Goal: Information Seeking & Learning: Check status

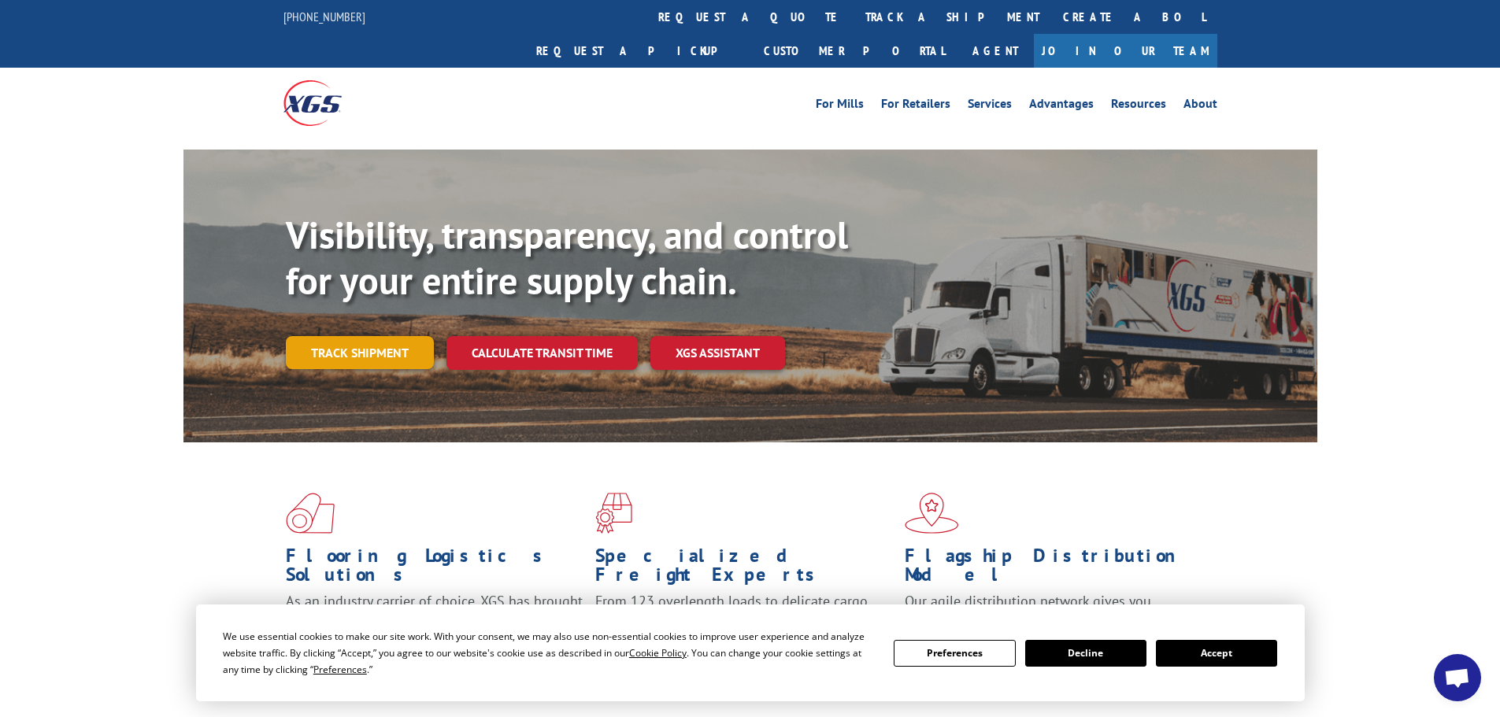
click at [362, 336] on link "Track shipment" at bounding box center [360, 352] width 148 height 33
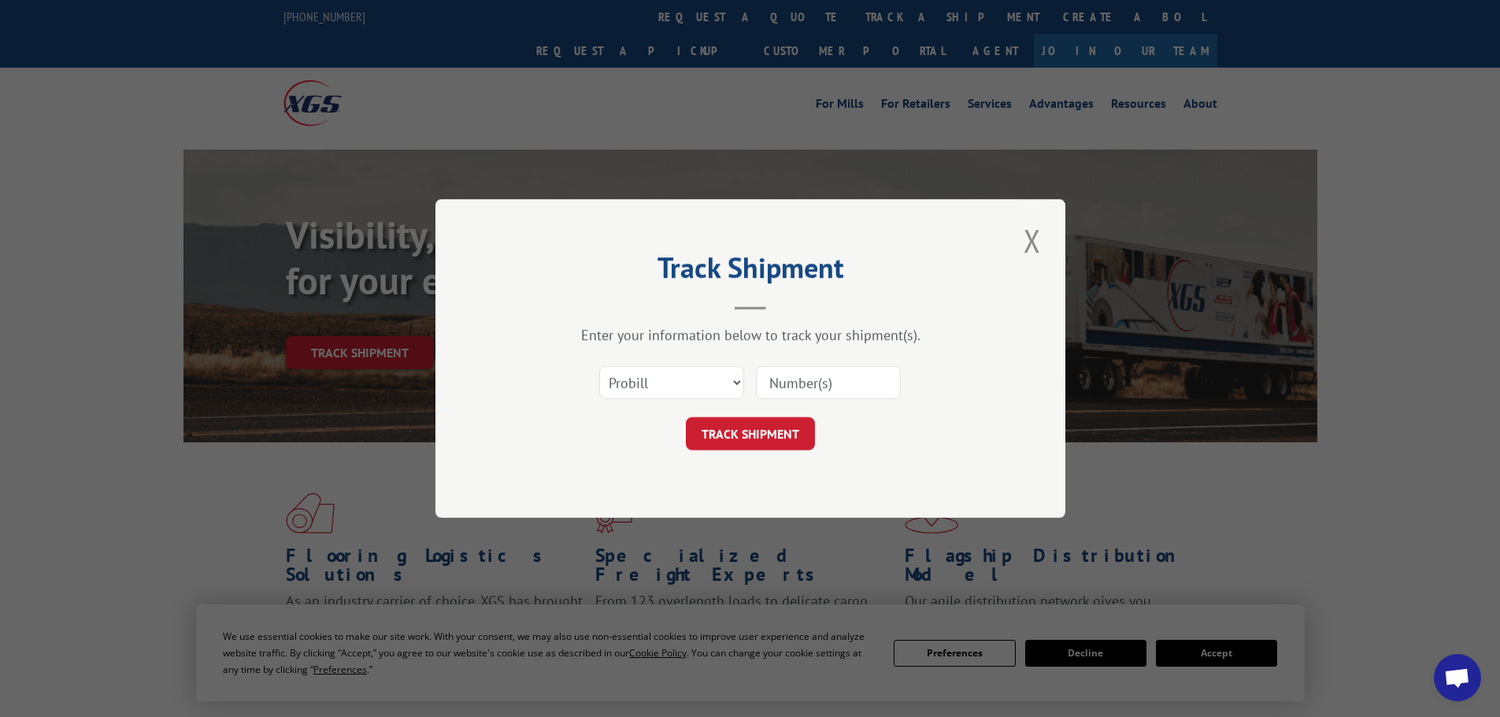
click at [830, 384] on input at bounding box center [828, 382] width 145 height 33
paste input "17461991"
type input "17461991"
click at [757, 436] on button "TRACK SHIPMENT" at bounding box center [750, 433] width 129 height 33
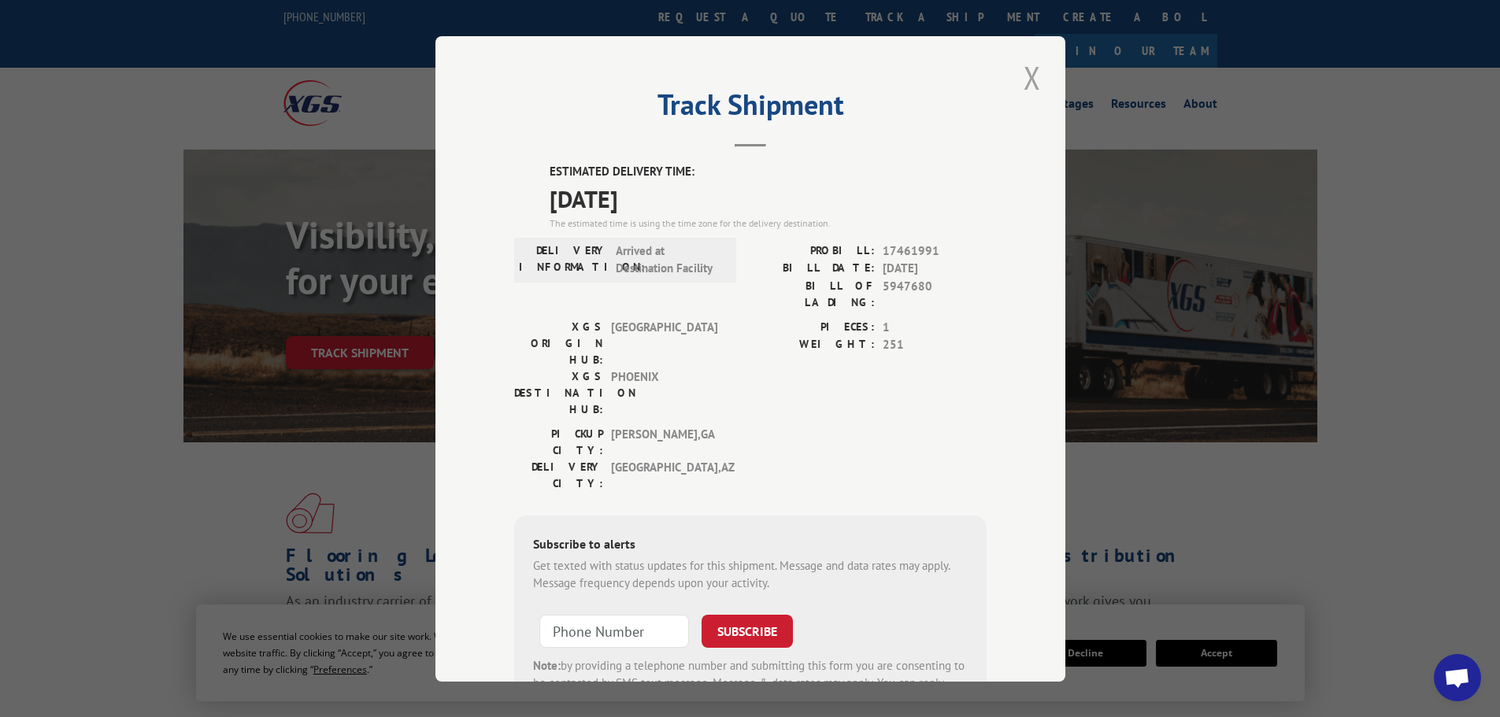
click at [1021, 80] on button "Close modal" at bounding box center [1032, 77] width 27 height 43
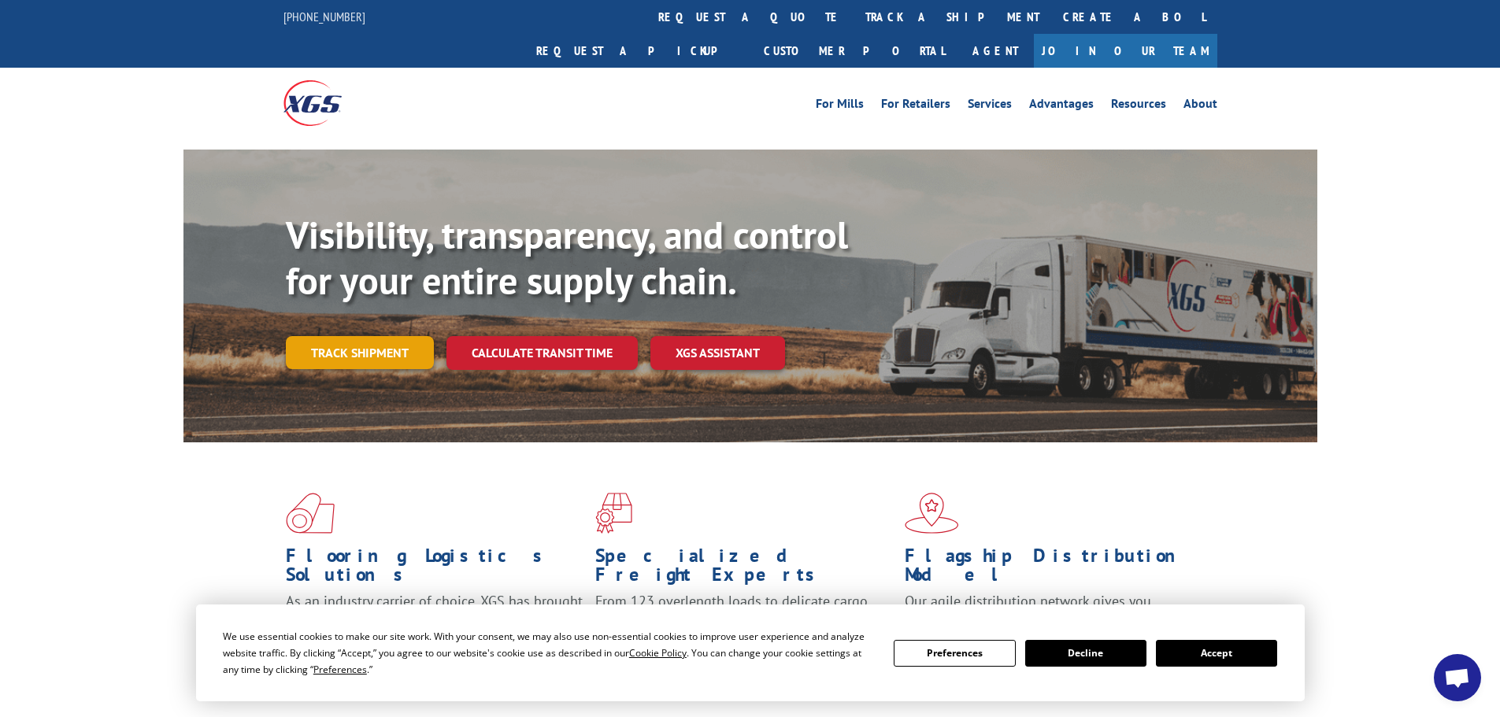
click at [394, 336] on link "Track shipment" at bounding box center [360, 352] width 148 height 33
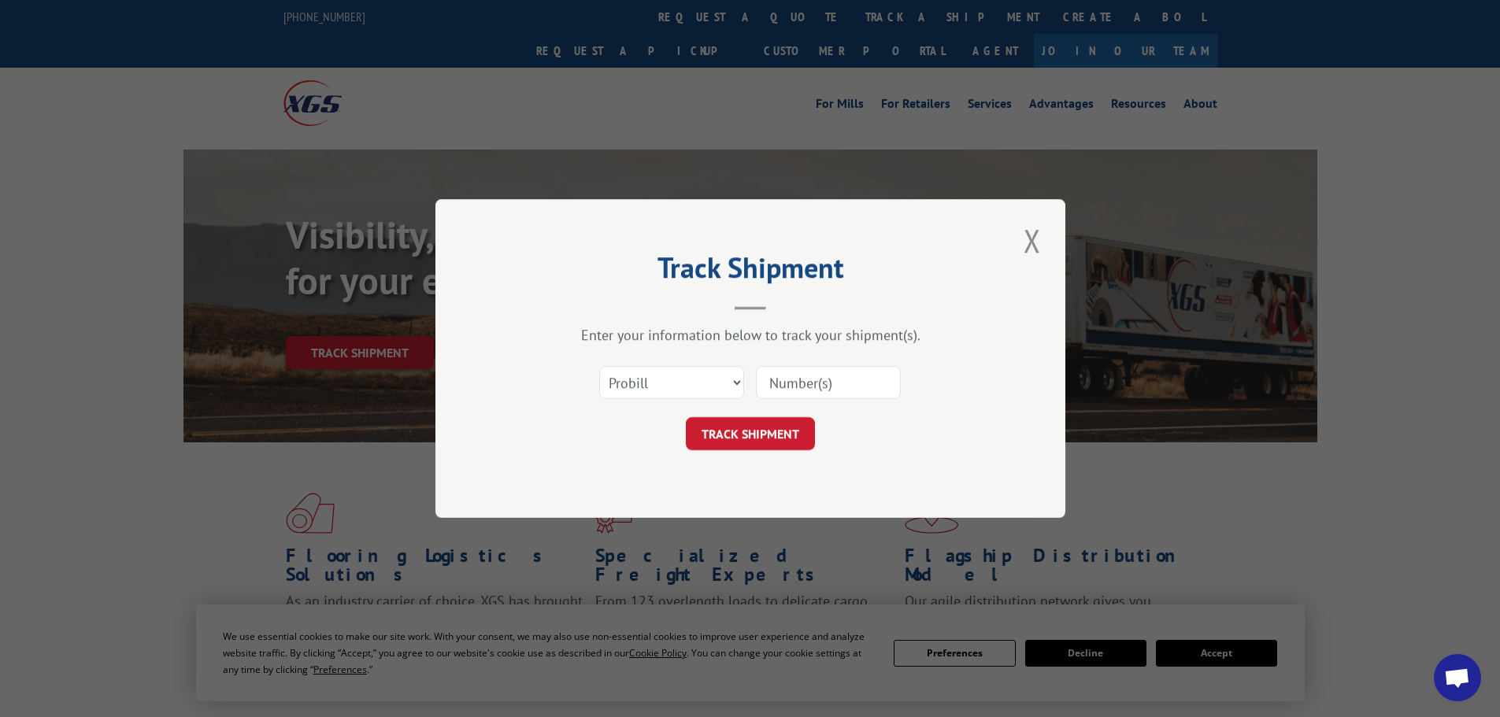
click at [834, 375] on input at bounding box center [828, 382] width 145 height 33
paste input "17462692"
type input "17462692"
click at [753, 439] on button "TRACK SHIPMENT" at bounding box center [750, 433] width 129 height 33
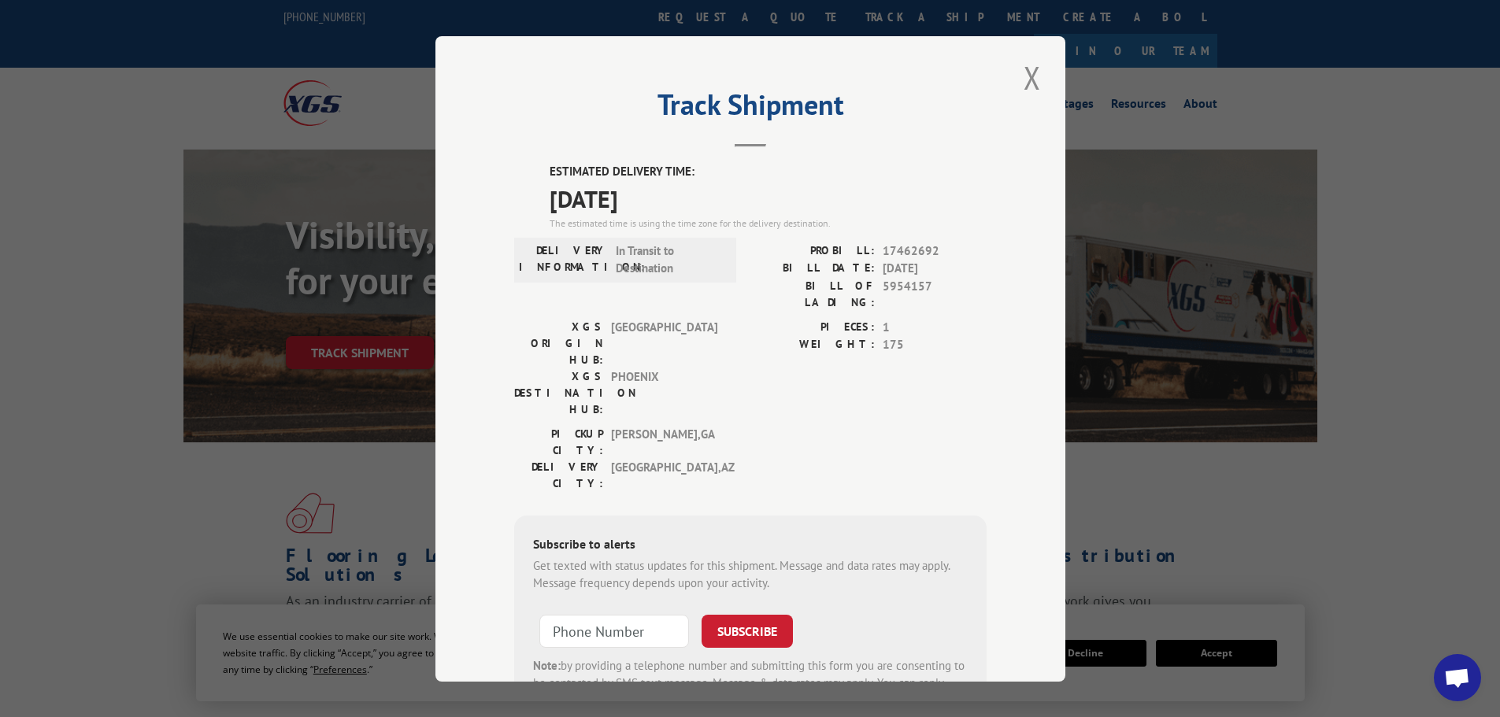
click at [1023, 79] on button "Close modal" at bounding box center [1032, 77] width 27 height 43
